Goal: Task Accomplishment & Management: Manage account settings

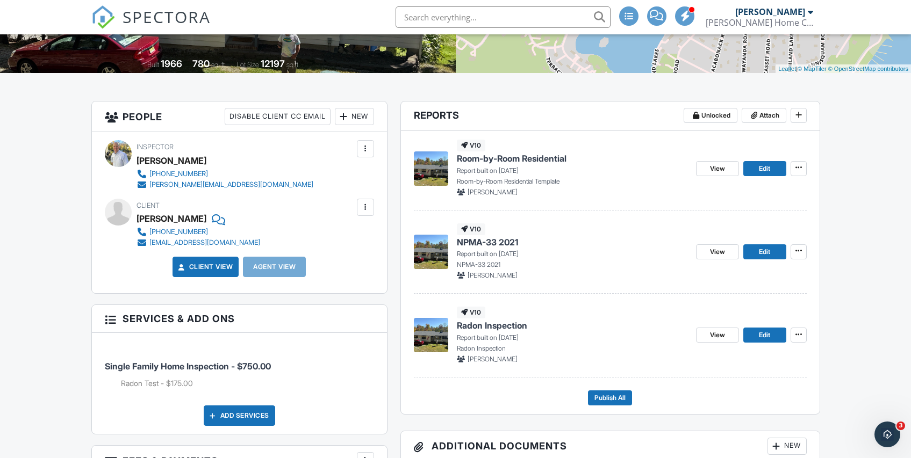
scroll to position [215, 0]
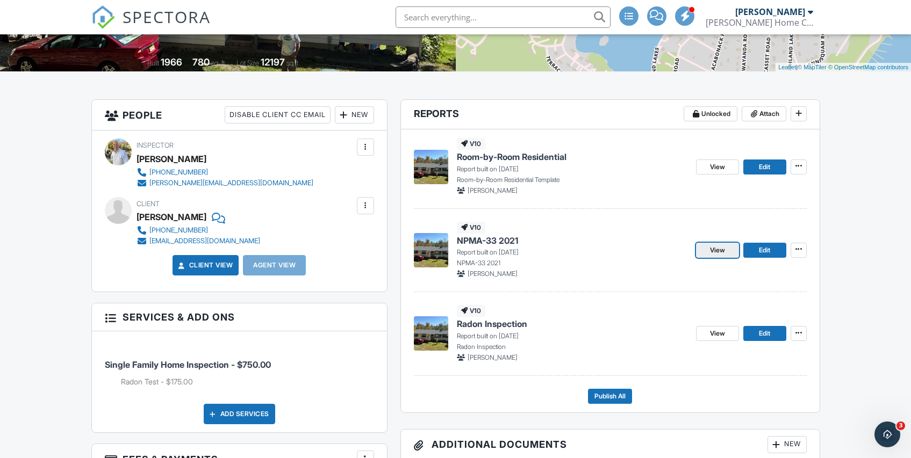
click at [718, 251] on span "View" at bounding box center [717, 250] width 15 height 11
click at [768, 251] on span "Edit" at bounding box center [764, 250] width 11 height 11
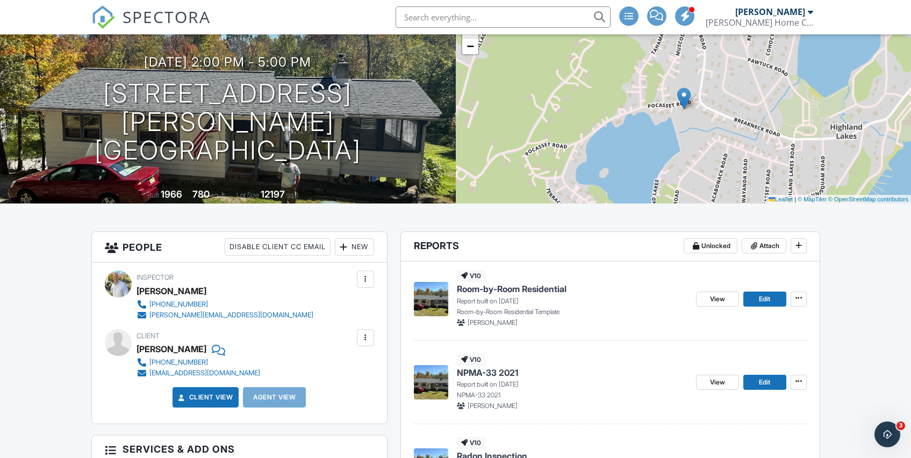
scroll to position [84, 0]
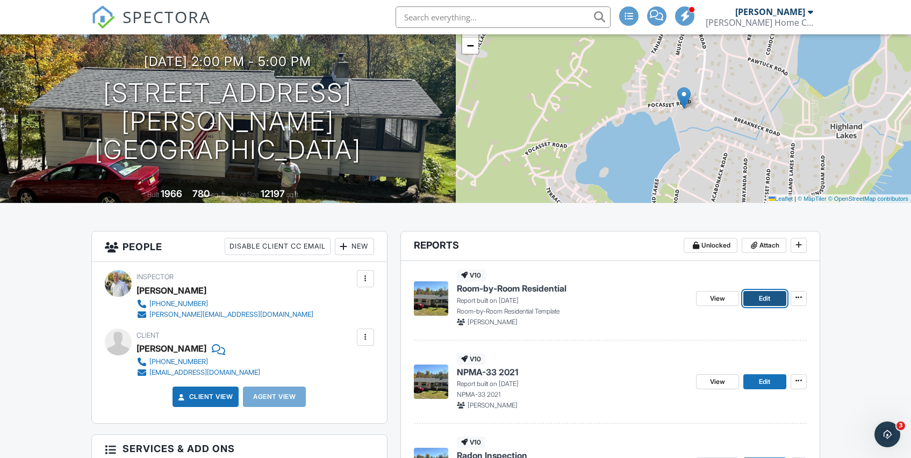
click at [769, 294] on span "Edit" at bounding box center [764, 298] width 11 height 11
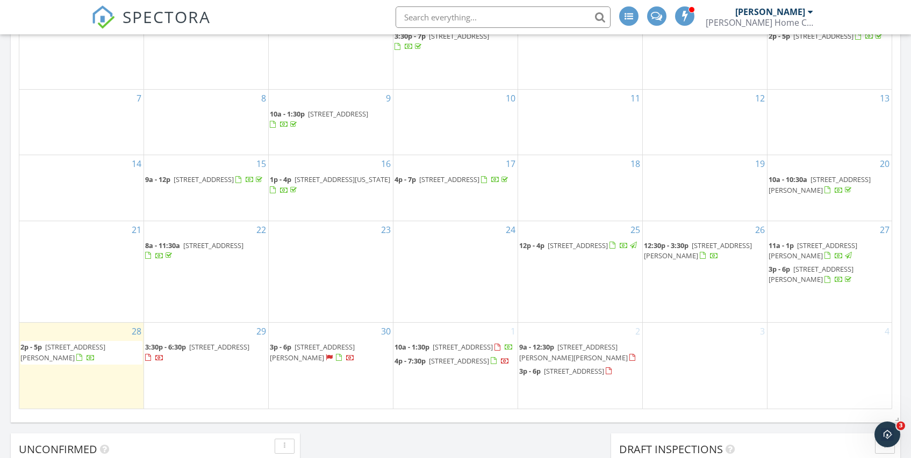
scroll to position [579, 0]
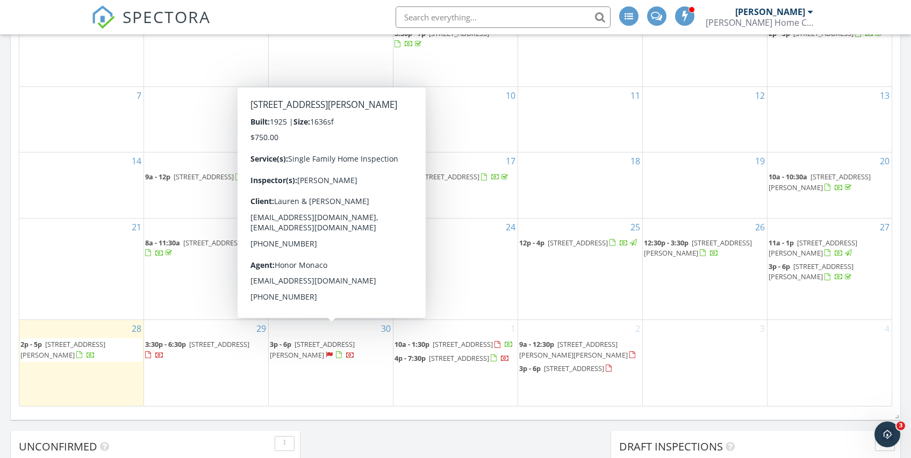
click at [312, 346] on span "[STREET_ADDRESS][PERSON_NAME]" at bounding box center [312, 350] width 85 height 20
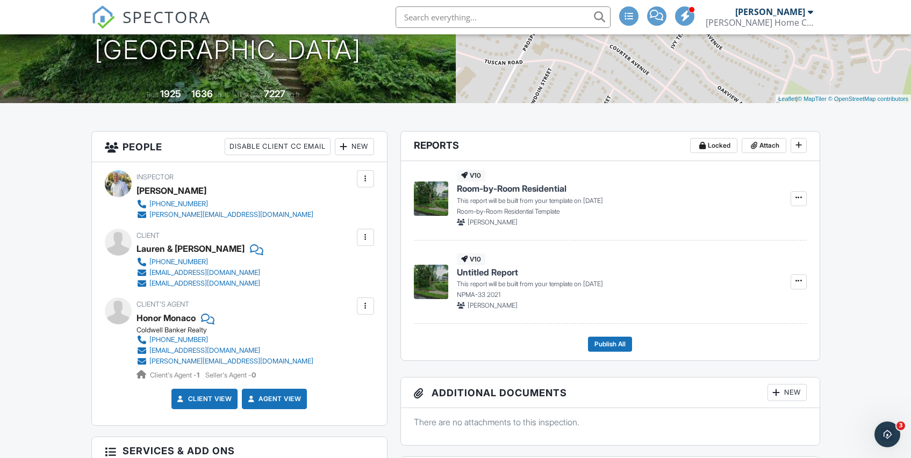
scroll to position [170, 0]
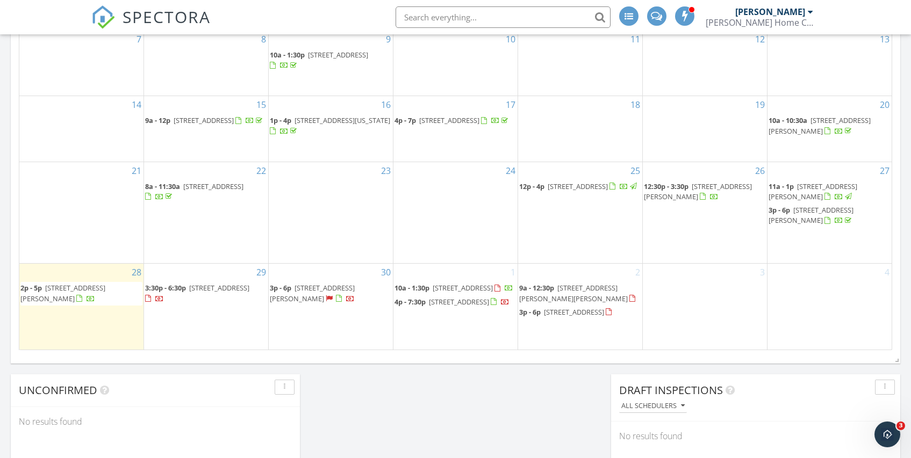
scroll to position [638, 0]
